Goal: Use online tool/utility: Utilize a website feature to perform a specific function

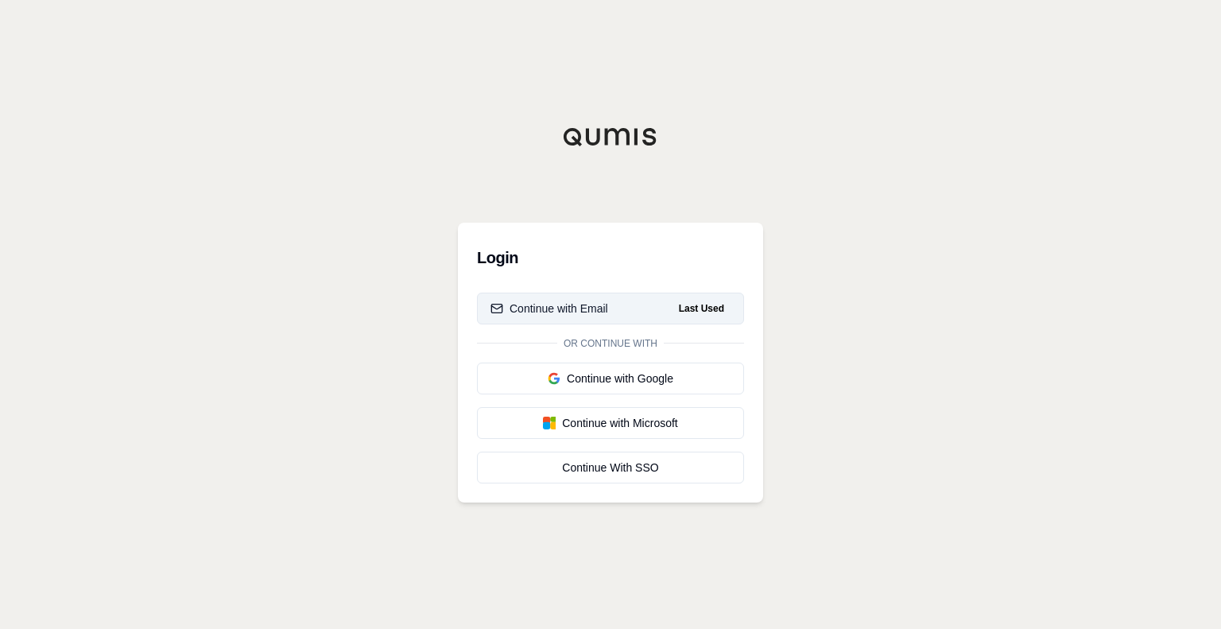
click at [568, 305] on div "Continue with Email" at bounding box center [549, 308] width 118 height 16
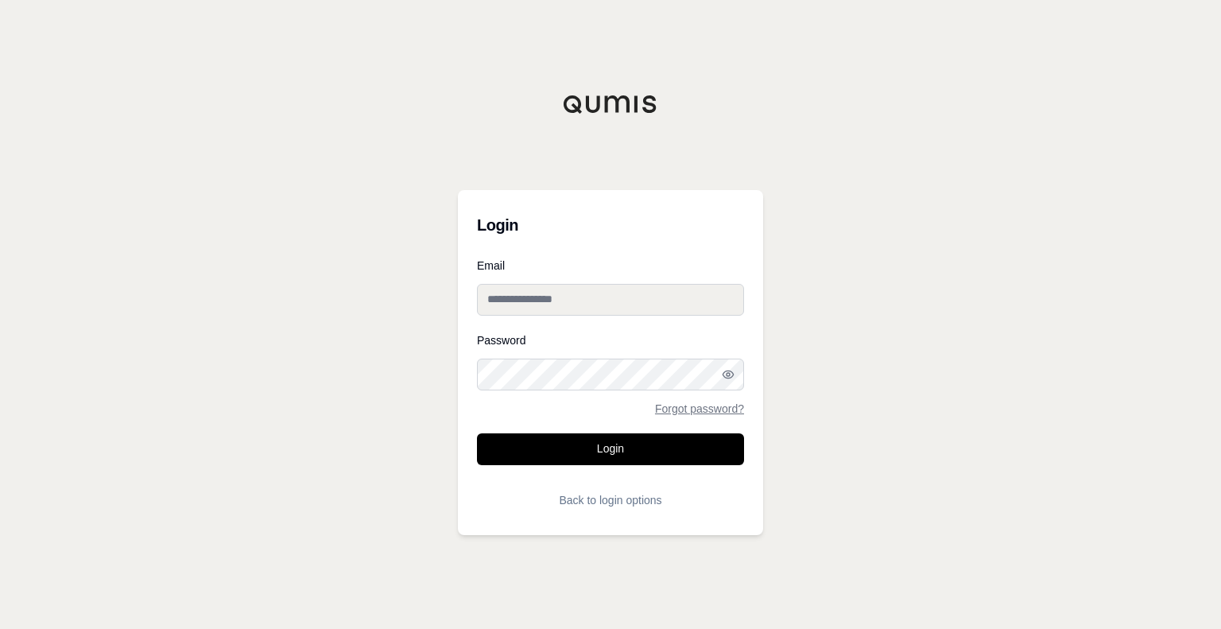
click at [544, 292] on input "Email" at bounding box center [610, 300] width 267 height 32
paste input "**********"
type input "**********"
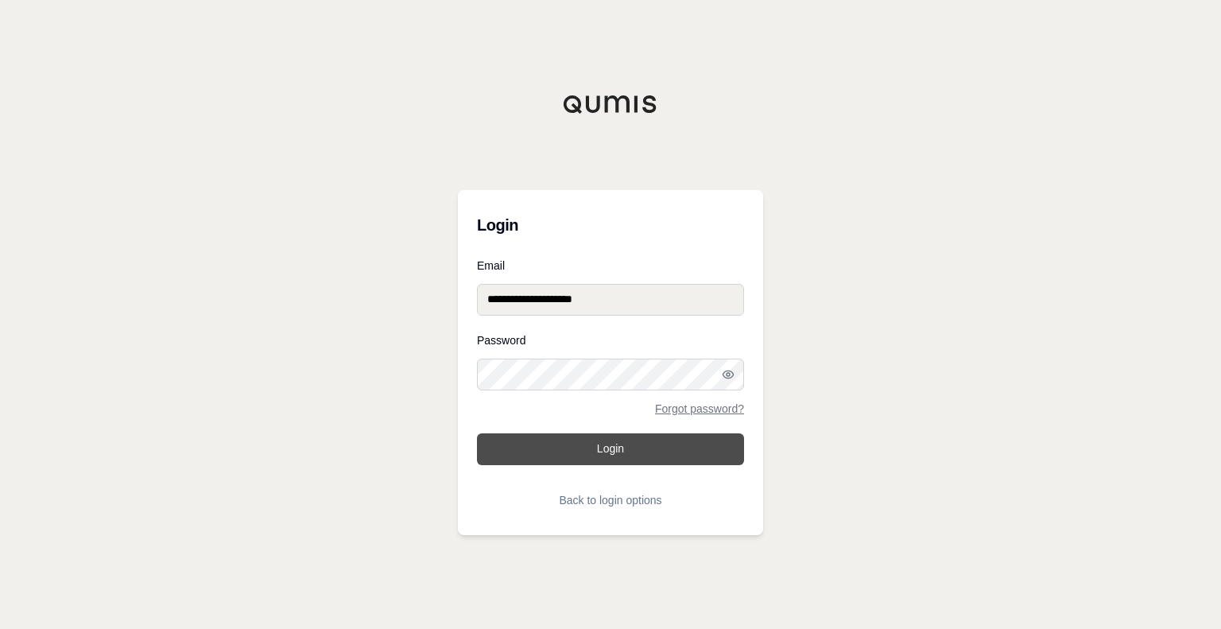
click at [613, 459] on button "Login" at bounding box center [610, 449] width 267 height 32
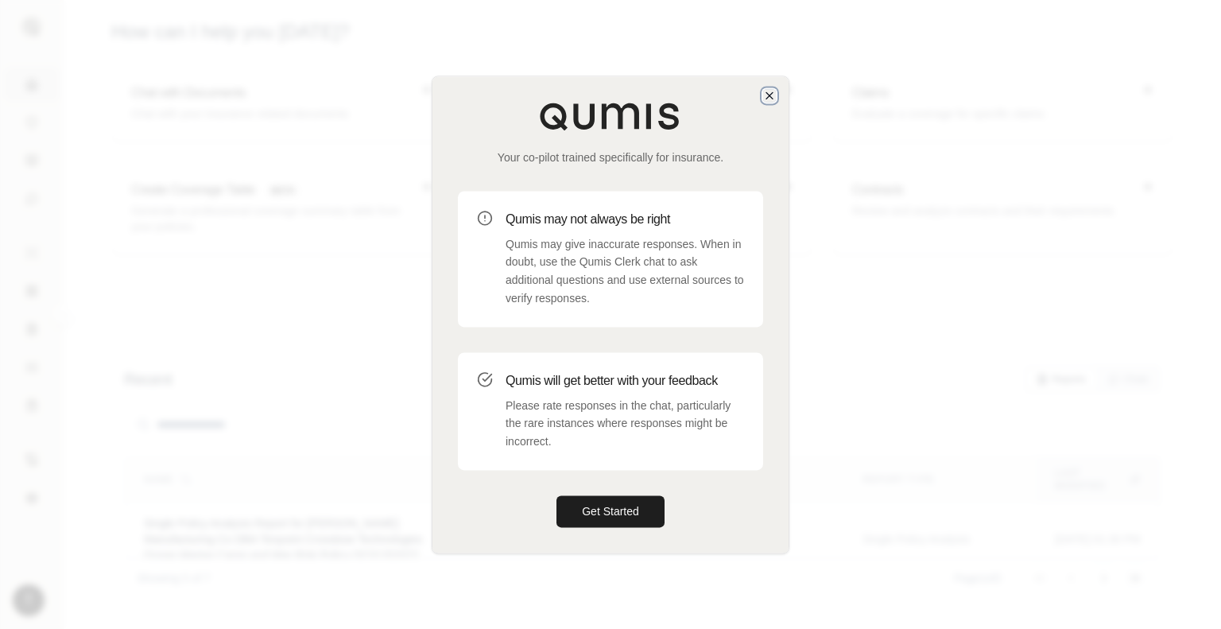
click at [773, 97] on icon "button" at bounding box center [769, 95] width 13 height 13
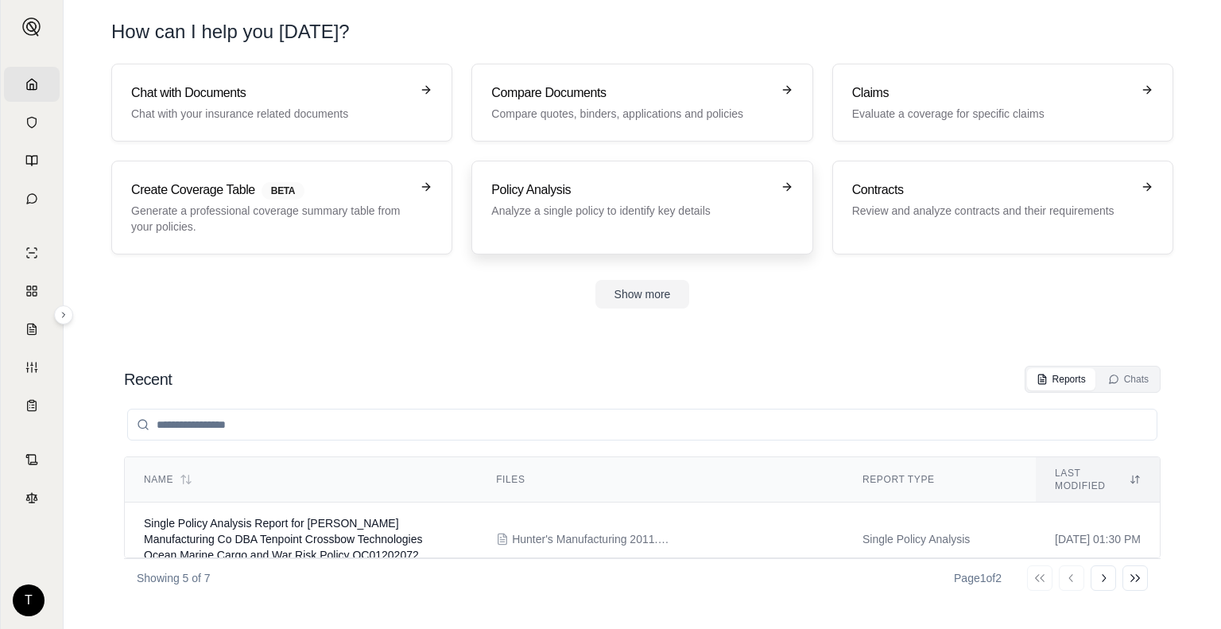
click at [738, 203] on p "Analyze a single policy to identify key details" at bounding box center [630, 211] width 279 height 16
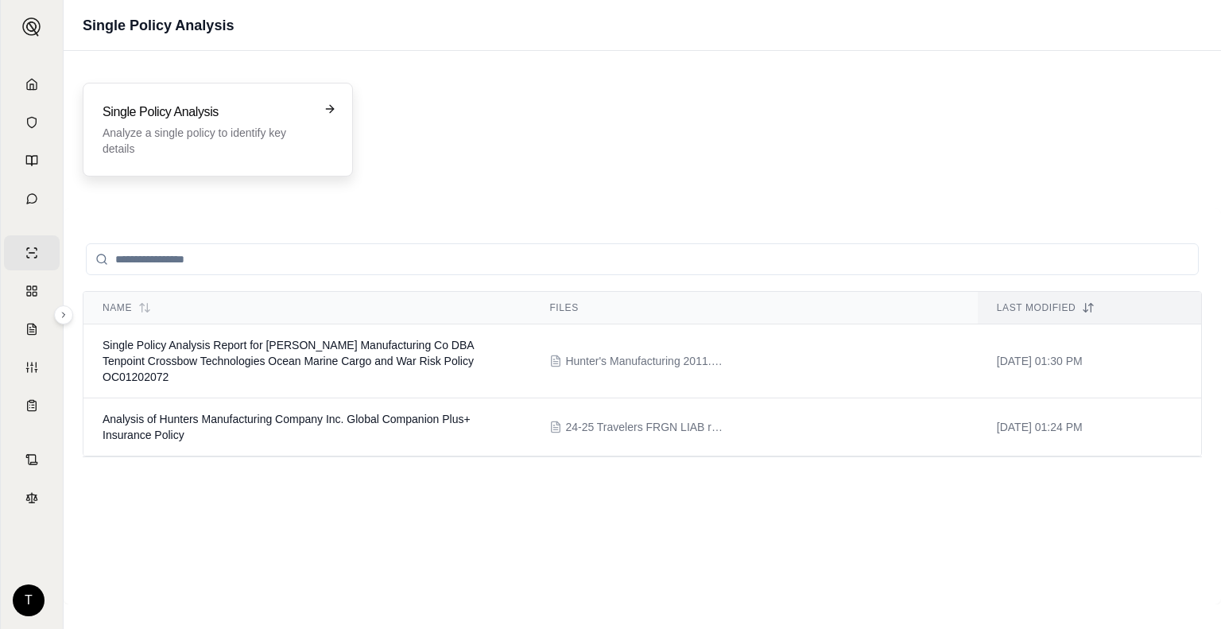
click at [269, 107] on h3 "Single Policy Analysis" at bounding box center [207, 112] width 208 height 19
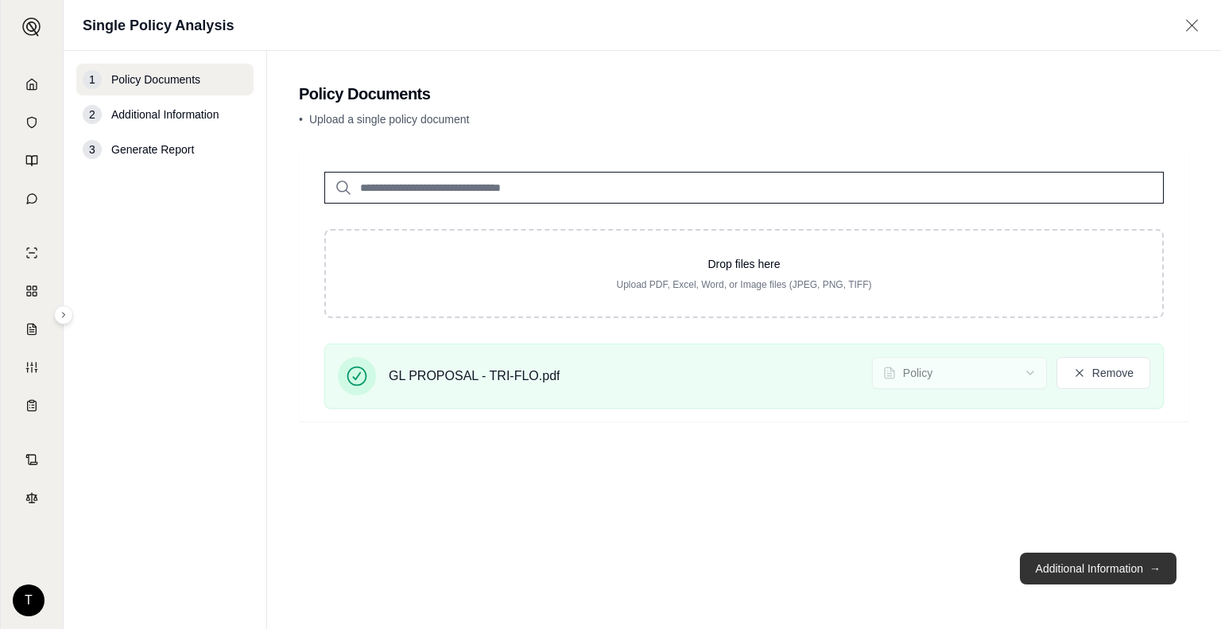
click at [1083, 560] on button "Additional Information →" at bounding box center [1098, 568] width 157 height 32
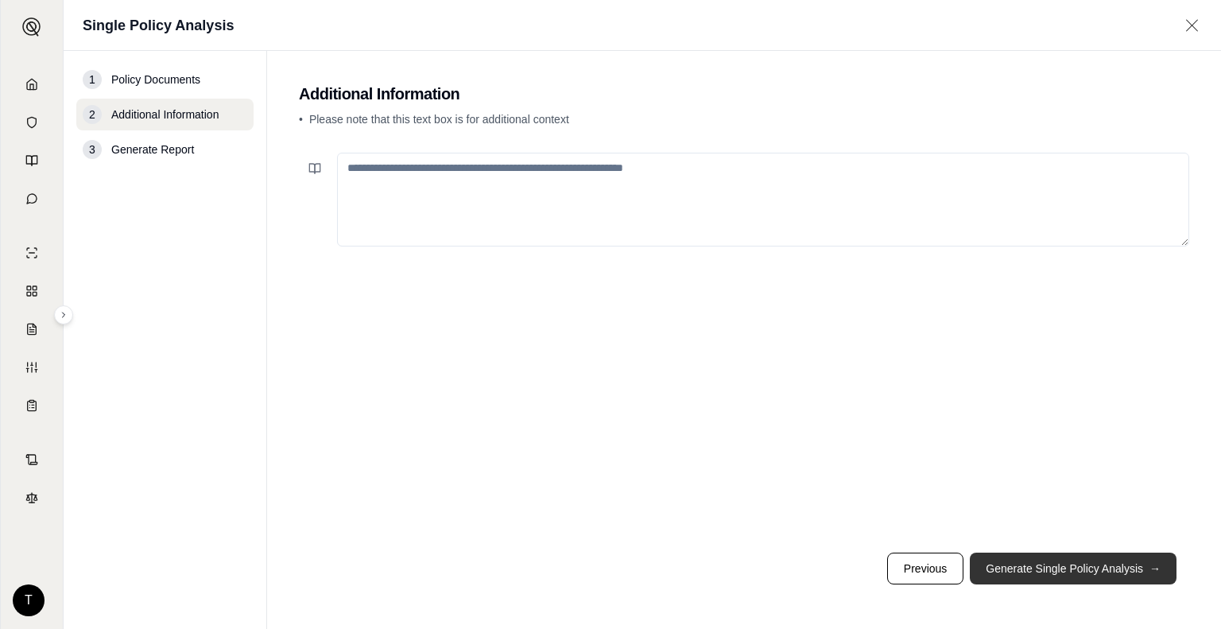
click at [1064, 572] on button "Generate Single Policy Analysis →" at bounding box center [1073, 568] width 207 height 32
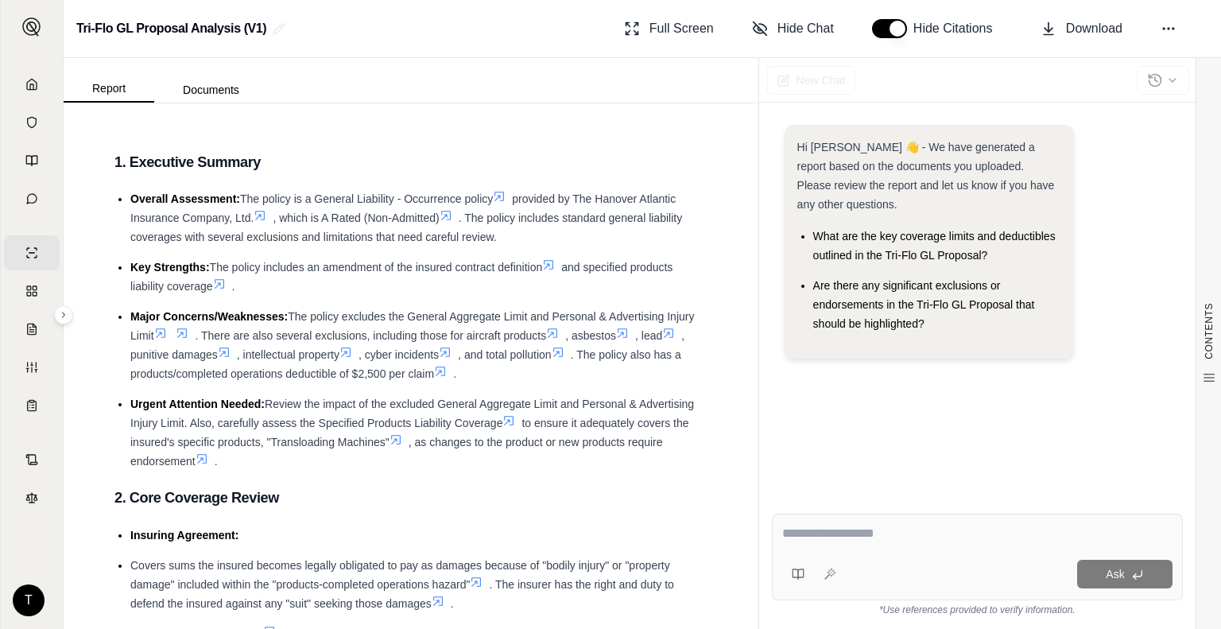
click at [1135, 200] on div "Hi [PERSON_NAME] 👋 - We have generated a report based on the documents you uplo…" at bounding box center [978, 248] width 386 height 246
click at [1065, 23] on button "Download" at bounding box center [1081, 29] width 95 height 32
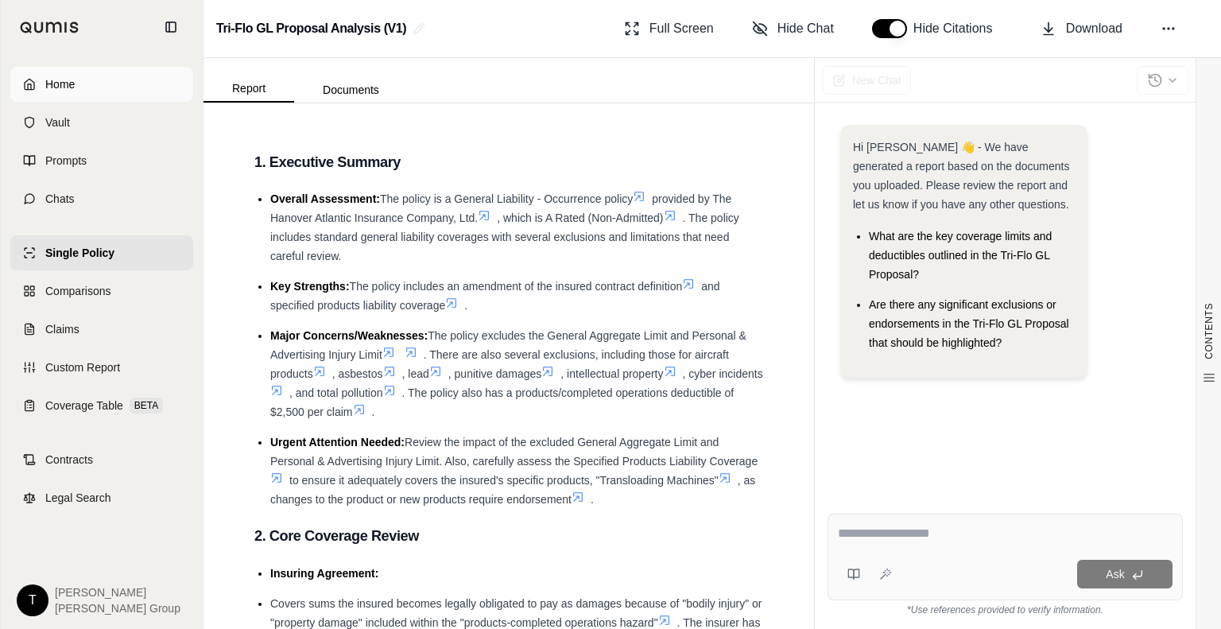
click at [56, 86] on span "Home" at bounding box center [59, 84] width 29 height 16
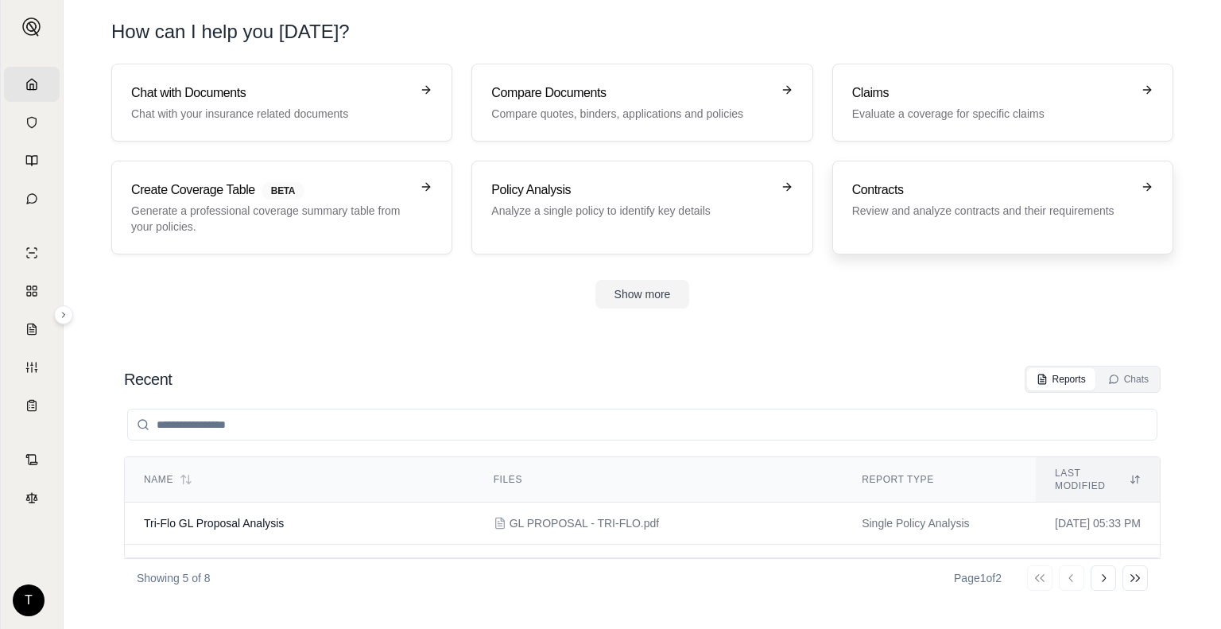
click at [1044, 203] on p "Review and analyze contracts and their requirements" at bounding box center [991, 211] width 279 height 16
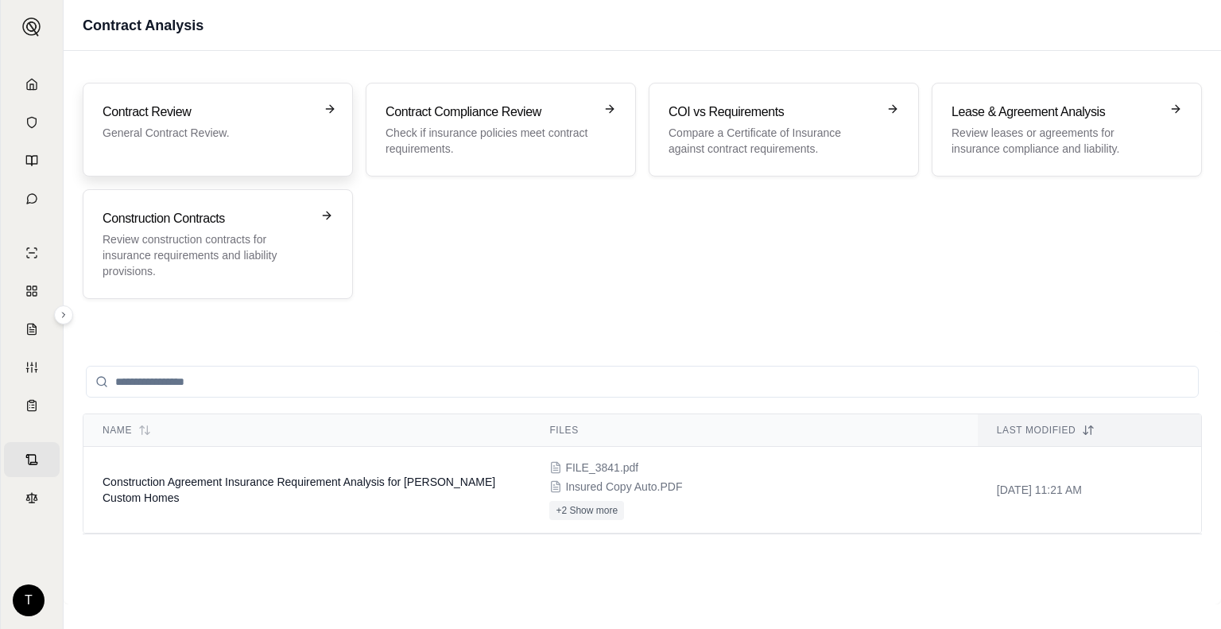
click at [238, 130] on p "General Contract Review." at bounding box center [207, 133] width 208 height 16
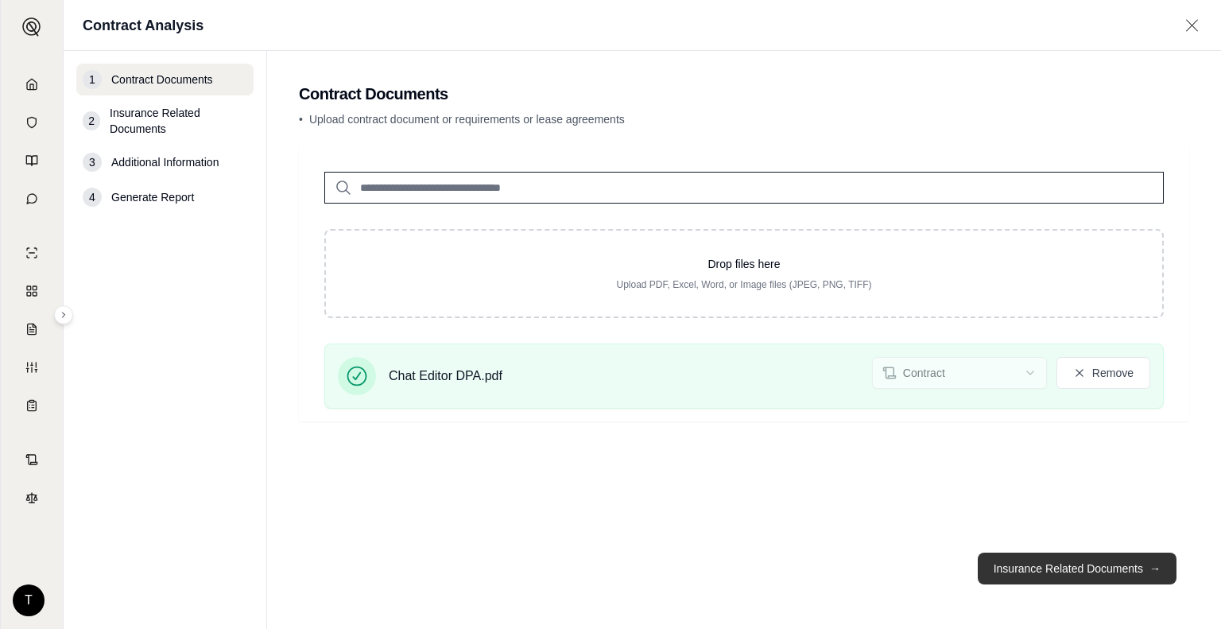
click at [1057, 562] on button "Insurance Related Documents →" at bounding box center [1077, 568] width 199 height 32
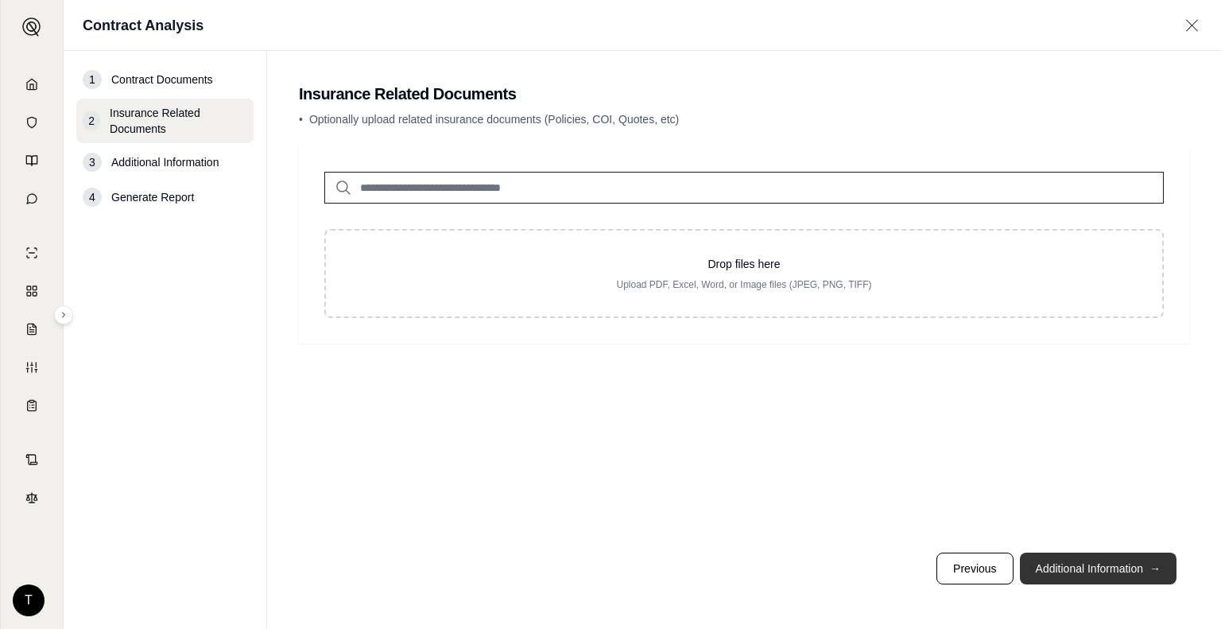
click at [1057, 562] on button "Additional Information →" at bounding box center [1098, 568] width 157 height 32
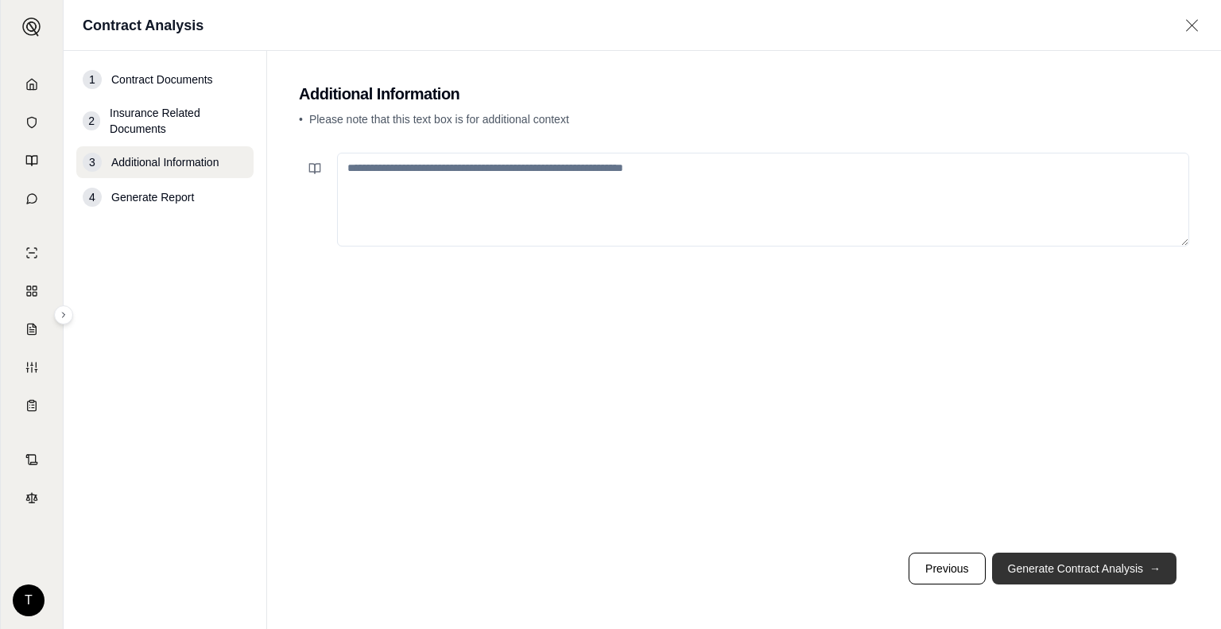
click at [1057, 562] on button "Generate Contract Analysis →" at bounding box center [1084, 568] width 184 height 32
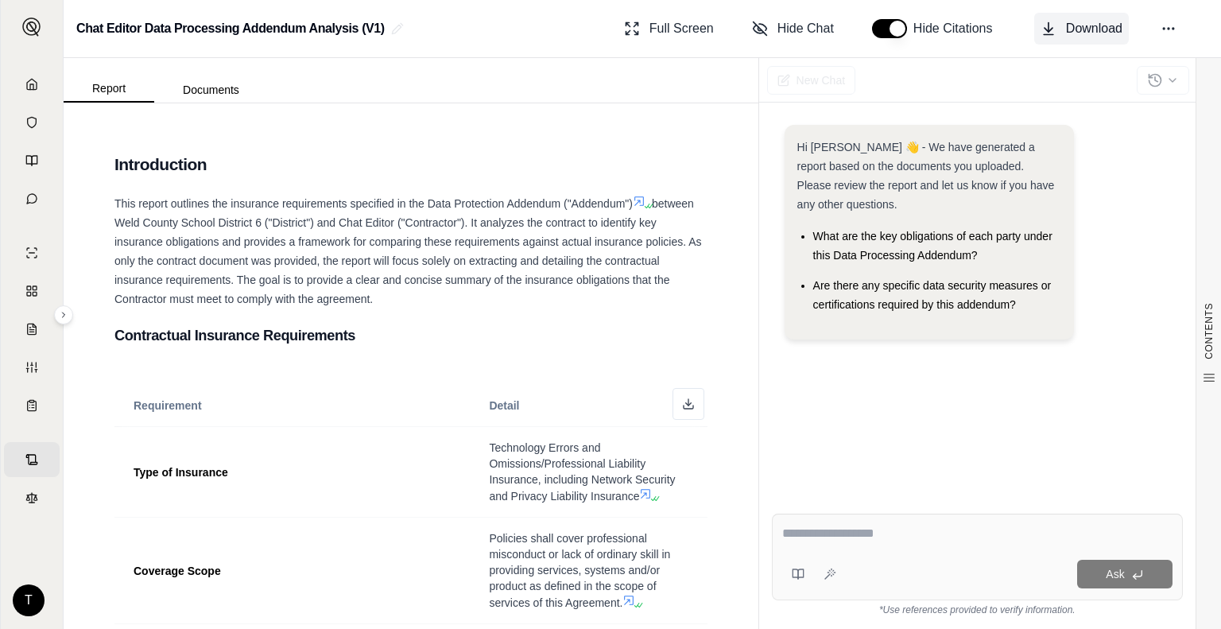
click at [1066, 36] on span "Download" at bounding box center [1094, 28] width 56 height 19
